Goal: Register for event/course

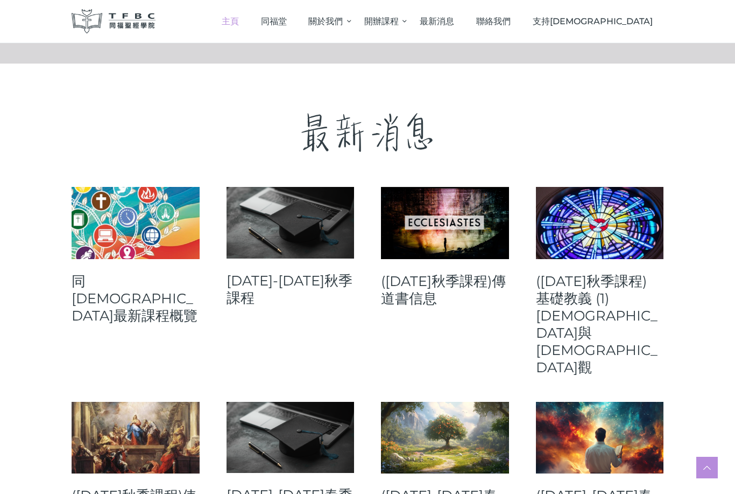
scroll to position [340, 0]
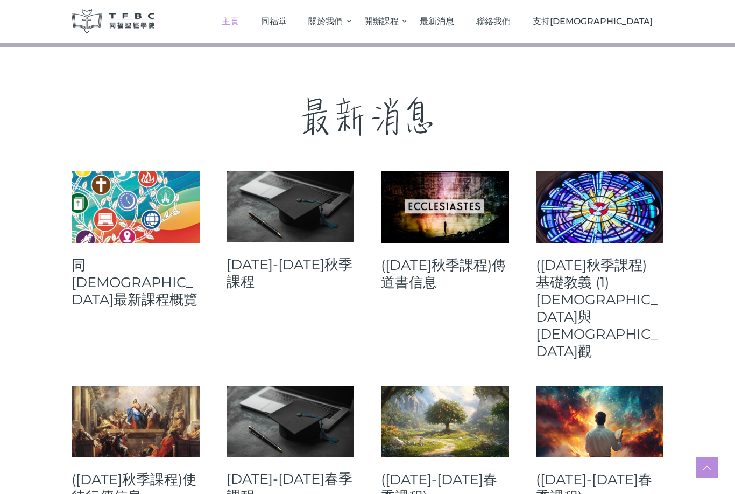
click at [477, 268] on link "([DATE]秋季課程)[DEMOGRAPHIC_DATA]信息" at bounding box center [445, 273] width 128 height 34
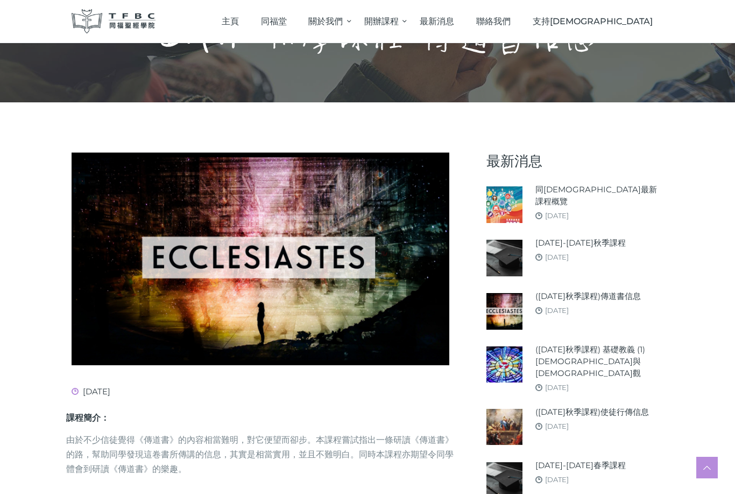
scroll to position [76, 0]
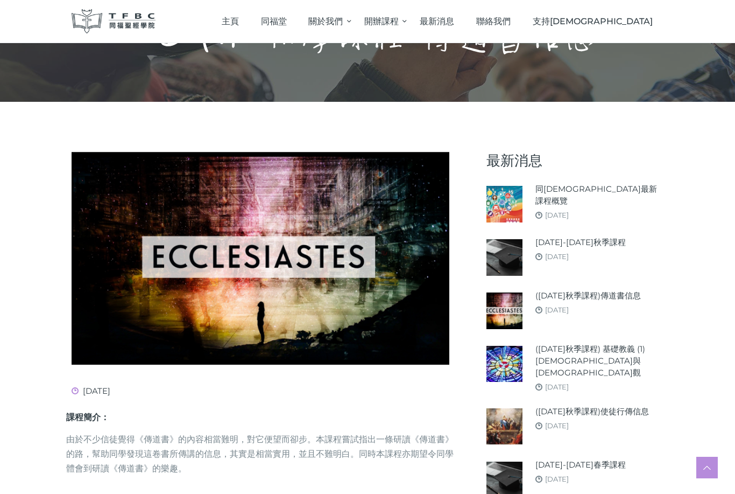
click at [592, 241] on link "[DATE]-[DATE]秋季課程" at bounding box center [581, 242] width 90 height 12
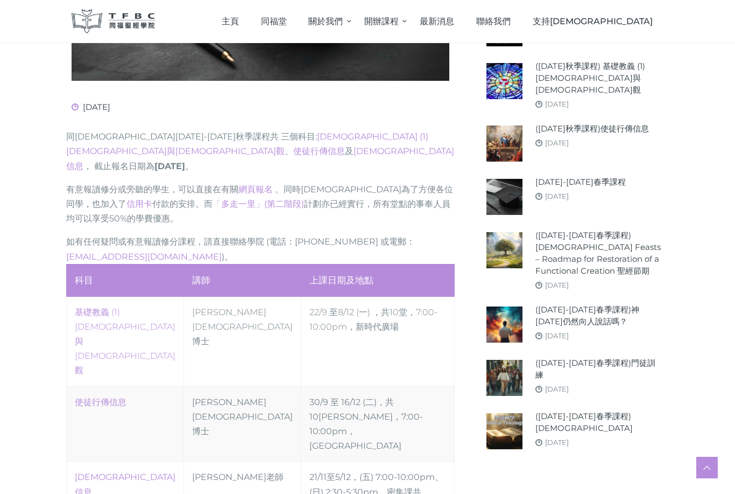
scroll to position [403, 0]
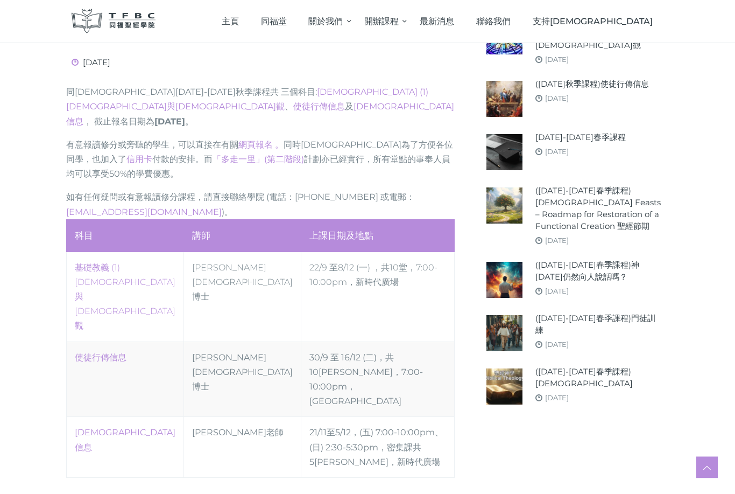
click at [109, 353] on link "使徒行傳信息" at bounding box center [101, 358] width 52 height 10
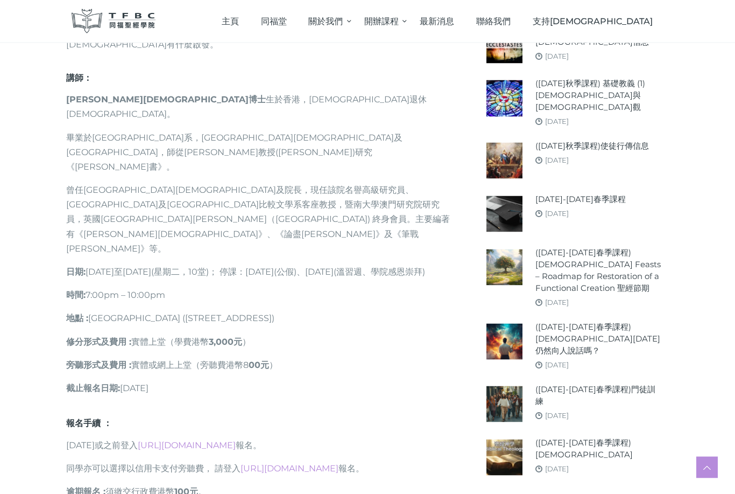
scroll to position [650, 0]
click at [318, 463] on link "[URL][DOMAIN_NAME]" at bounding box center [290, 468] width 98 height 10
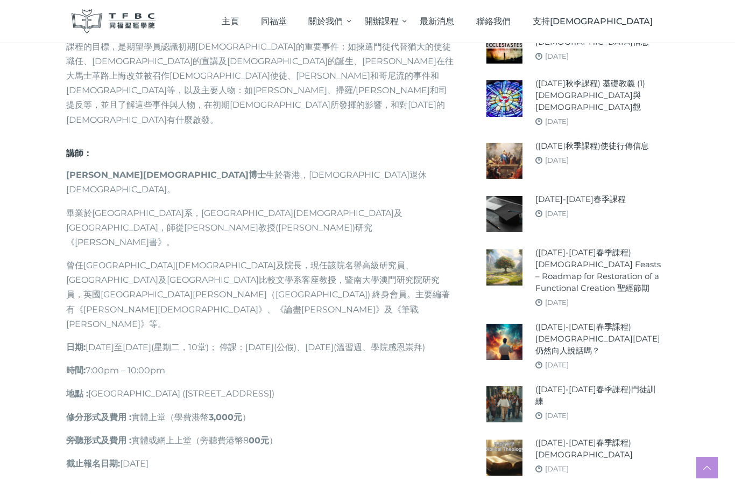
scroll to position [571, 0]
